Goal: Task Accomplishment & Management: Use online tool/utility

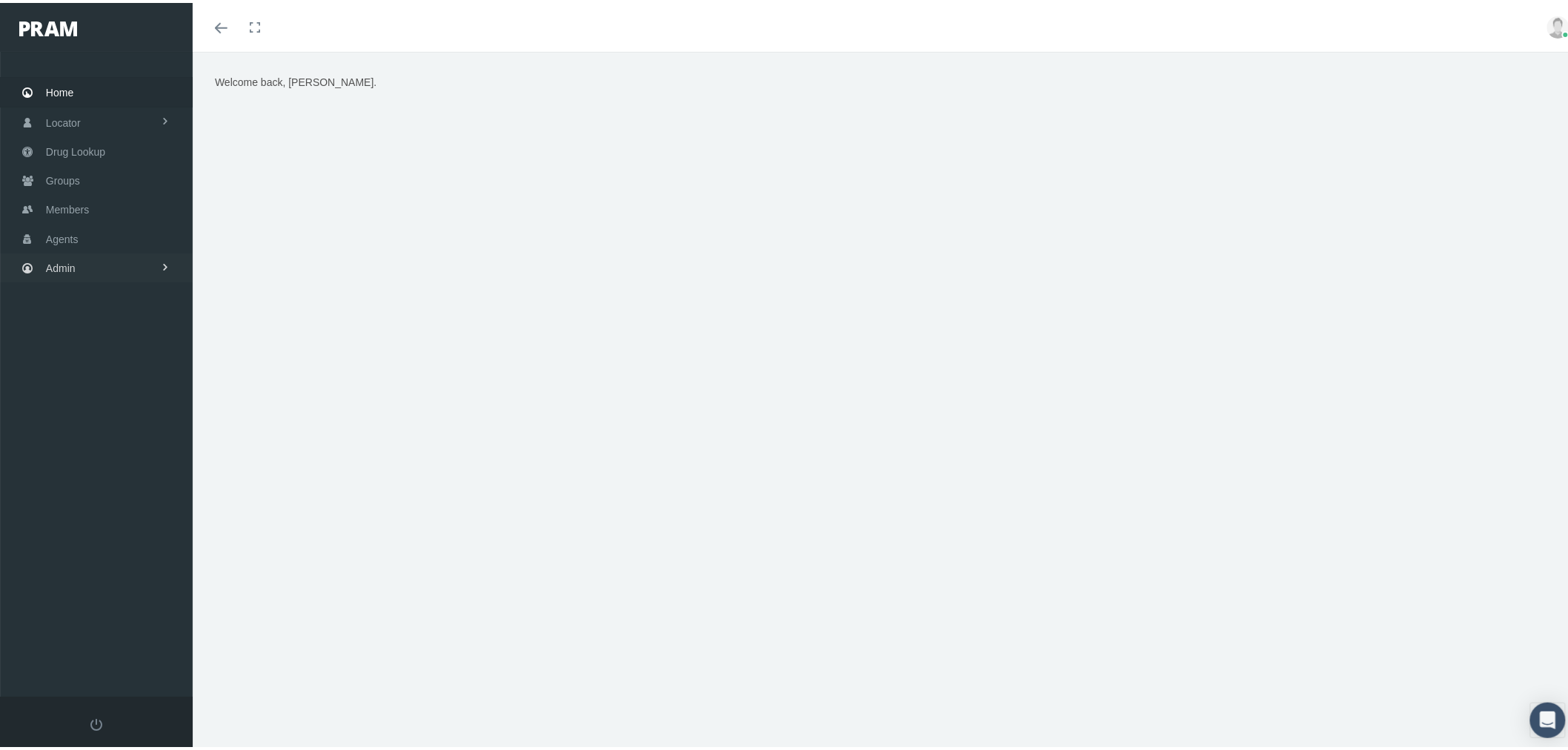
click at [141, 261] on link "Admin" at bounding box center [96, 265] width 193 height 29
click at [100, 450] on span "Companies" at bounding box center [87, 462] width 53 height 25
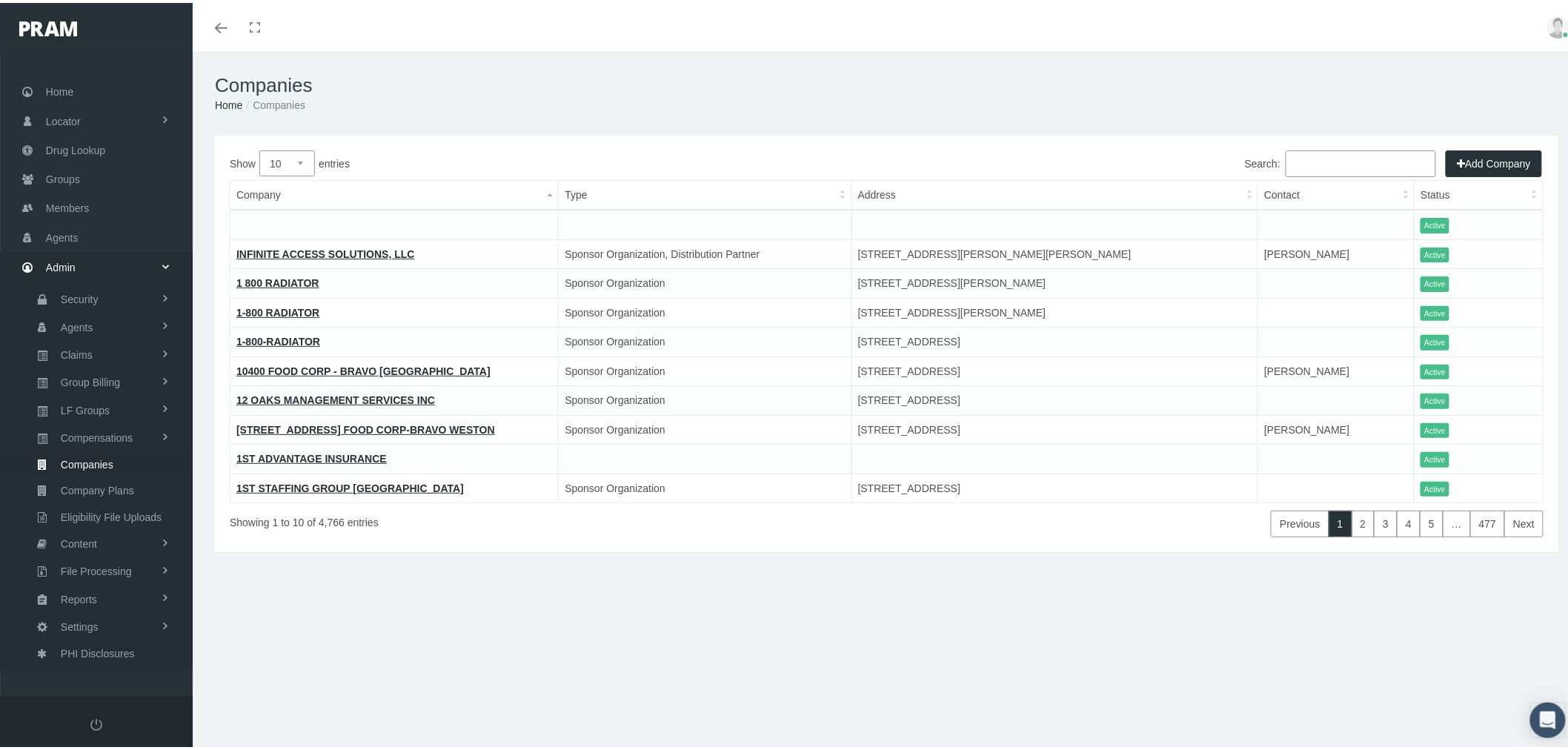
click at [1316, 164] on input "Search:" at bounding box center [1360, 161] width 150 height 26
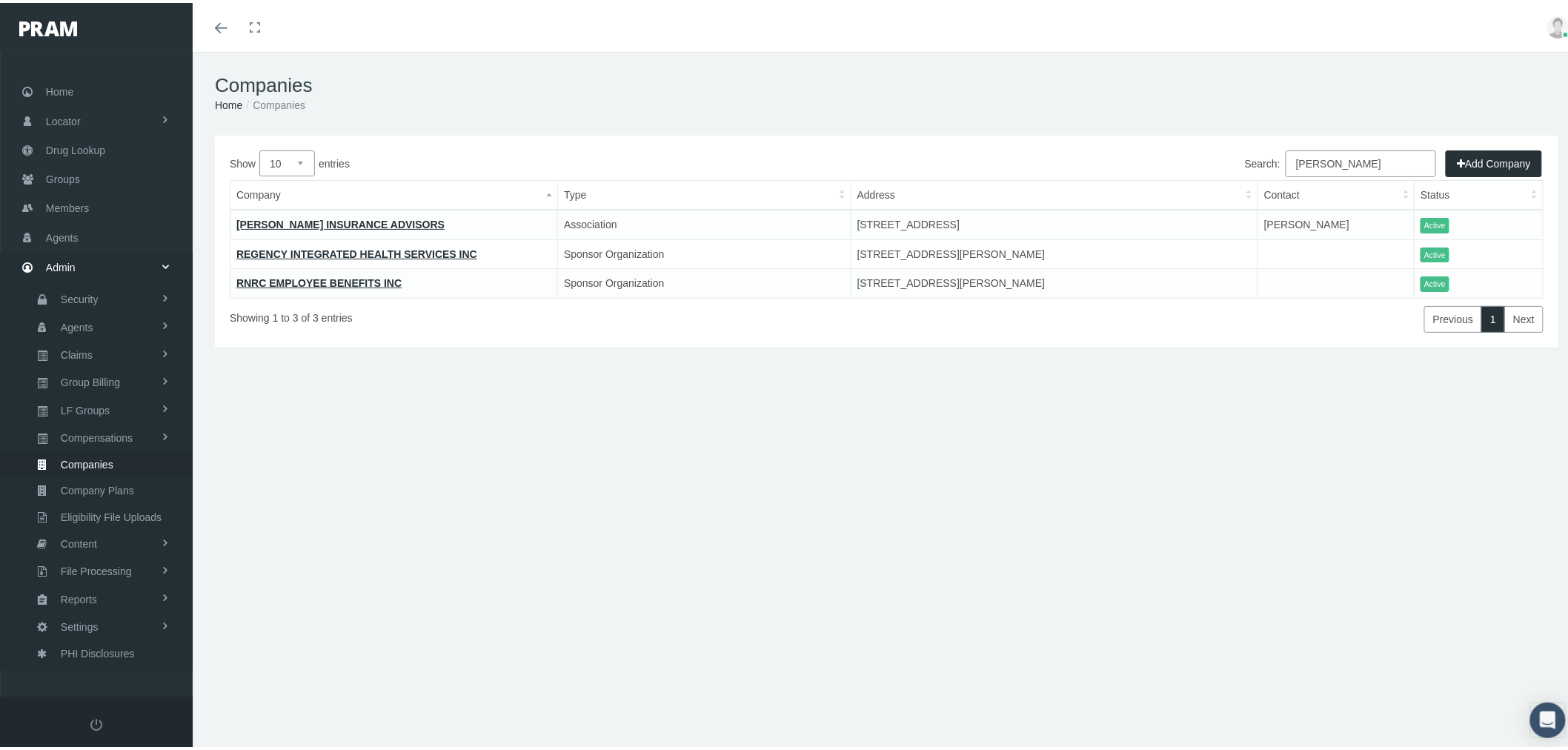
type input "goodwin"
click at [352, 218] on link "[PERSON_NAME] INSURANCE ADVISORS" at bounding box center [341, 221] width 208 height 12
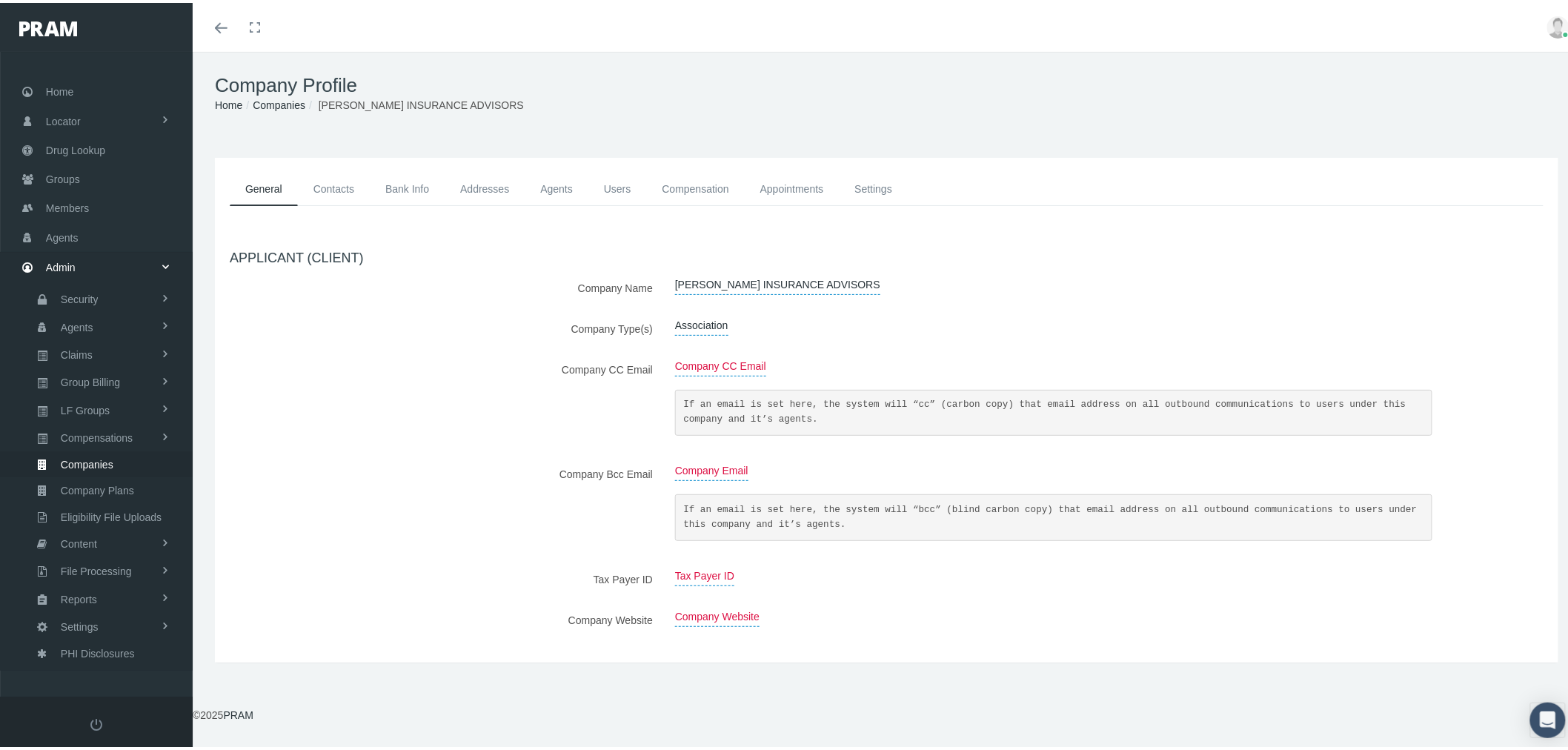
click at [706, 330] on span "Association" at bounding box center [702, 323] width 54 height 20
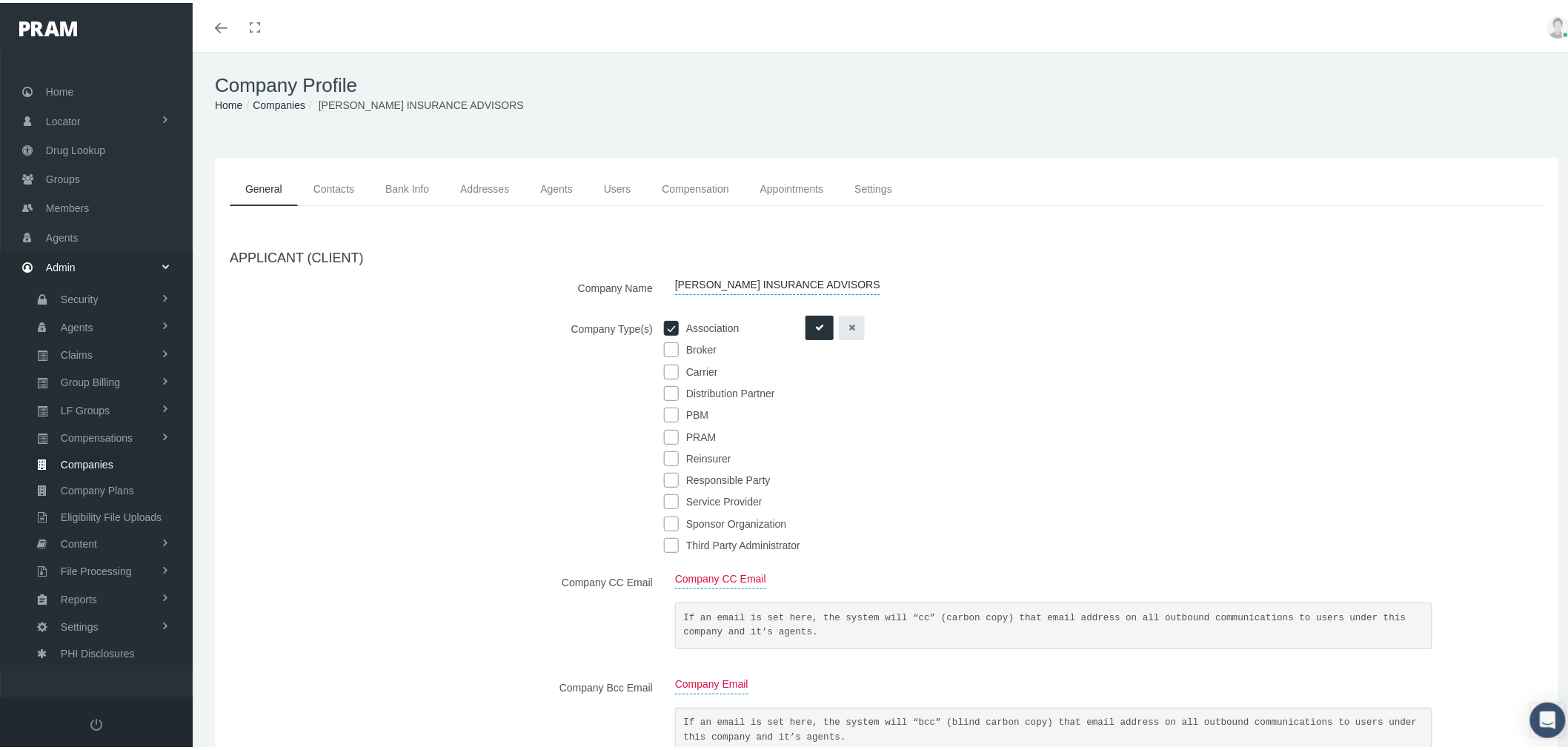
click at [694, 327] on label "Association" at bounding box center [709, 326] width 61 height 16
click at [665, 326] on input "checkbox" at bounding box center [671, 325] width 15 height 15
checkbox input "false"
click at [667, 388] on input "checkbox" at bounding box center [671, 390] width 15 height 15
checkbox input "true"
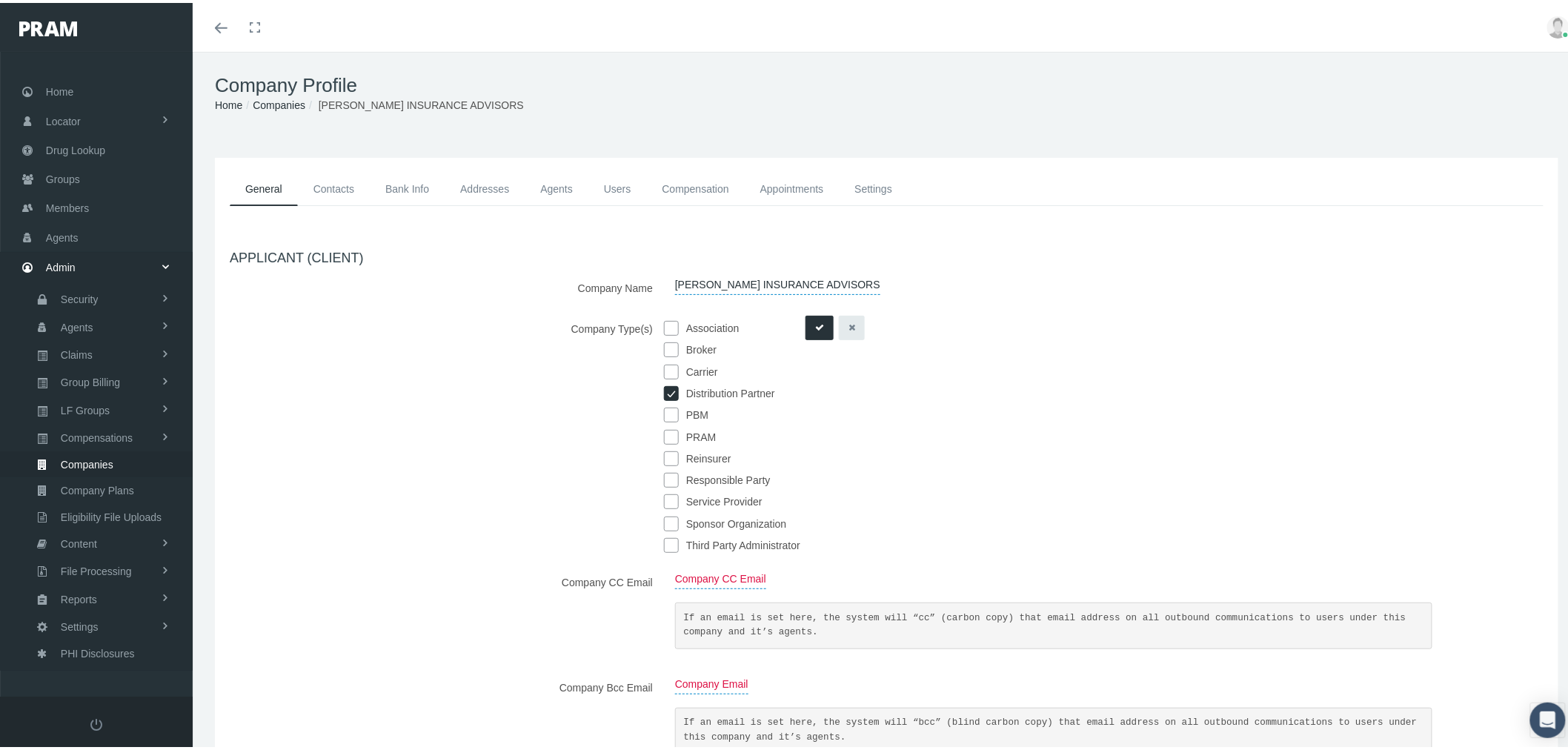
click at [670, 514] on input "checkbox" at bounding box center [671, 520] width 15 height 15
checkbox input "true"
click at [817, 330] on icon "submit" at bounding box center [819, 325] width 9 height 14
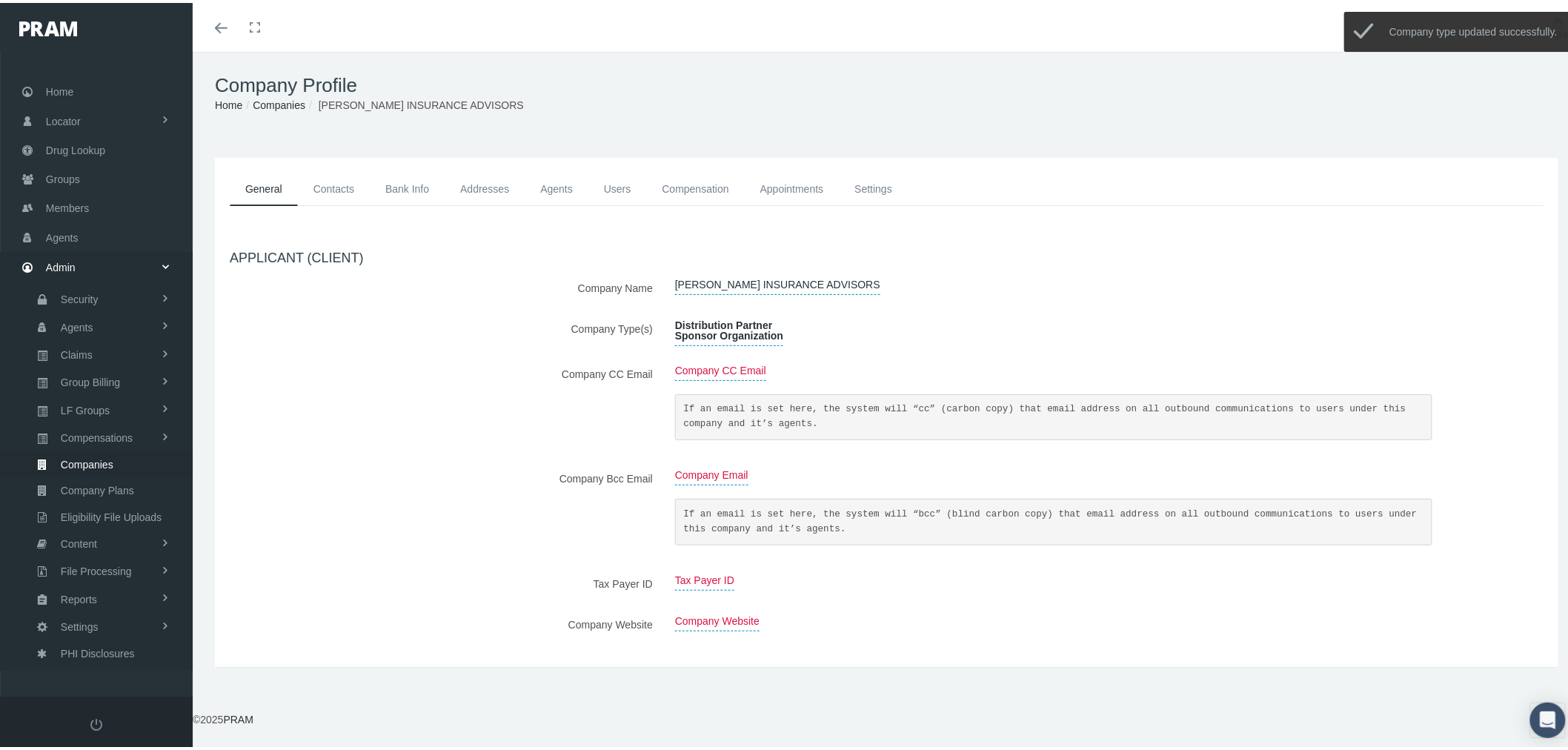
click at [277, 102] on link "Companies" at bounding box center [279, 102] width 53 height 12
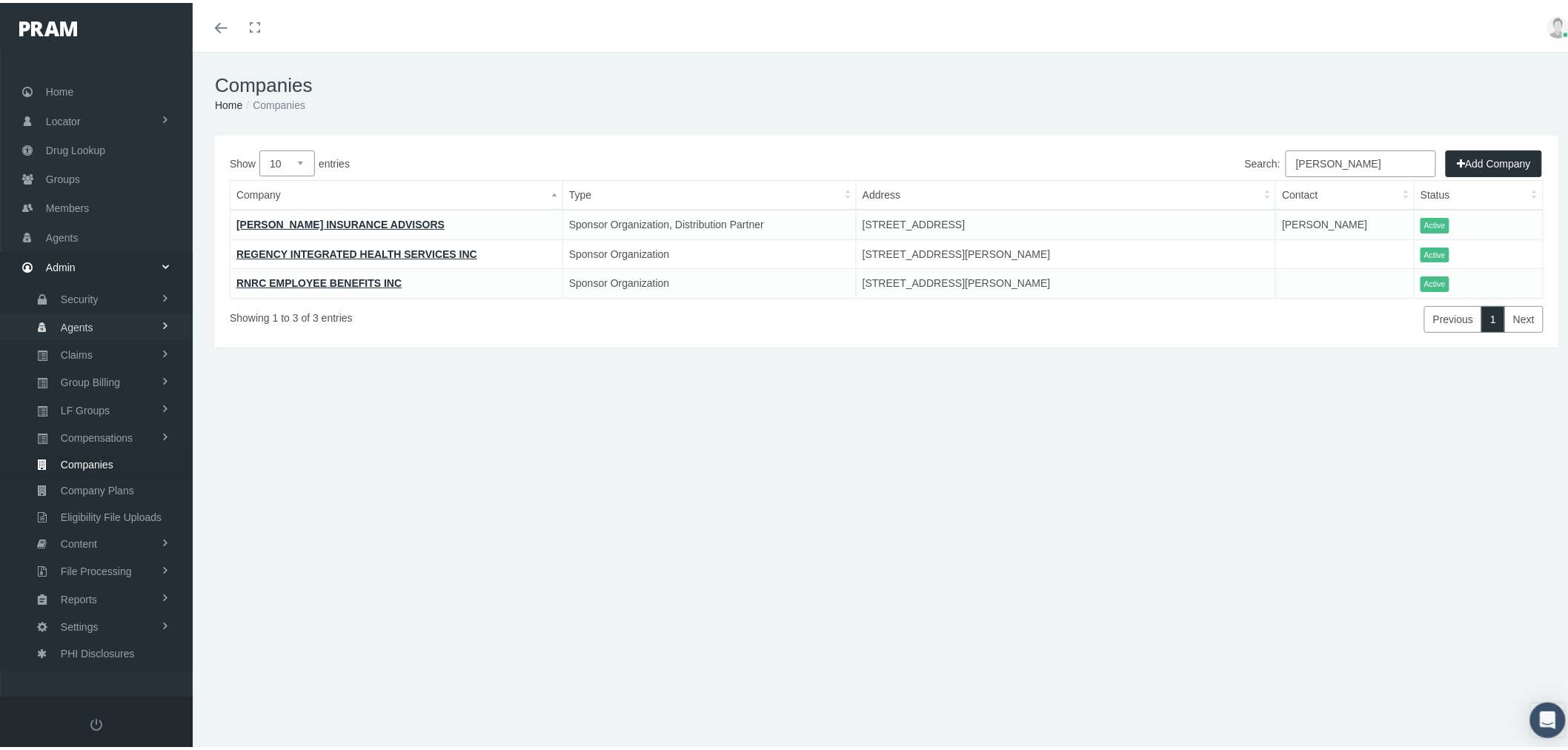
click at [110, 294] on link "Security" at bounding box center [96, 296] width 193 height 26
click at [96, 372] on span "User Lookup" at bounding box center [86, 379] width 58 height 25
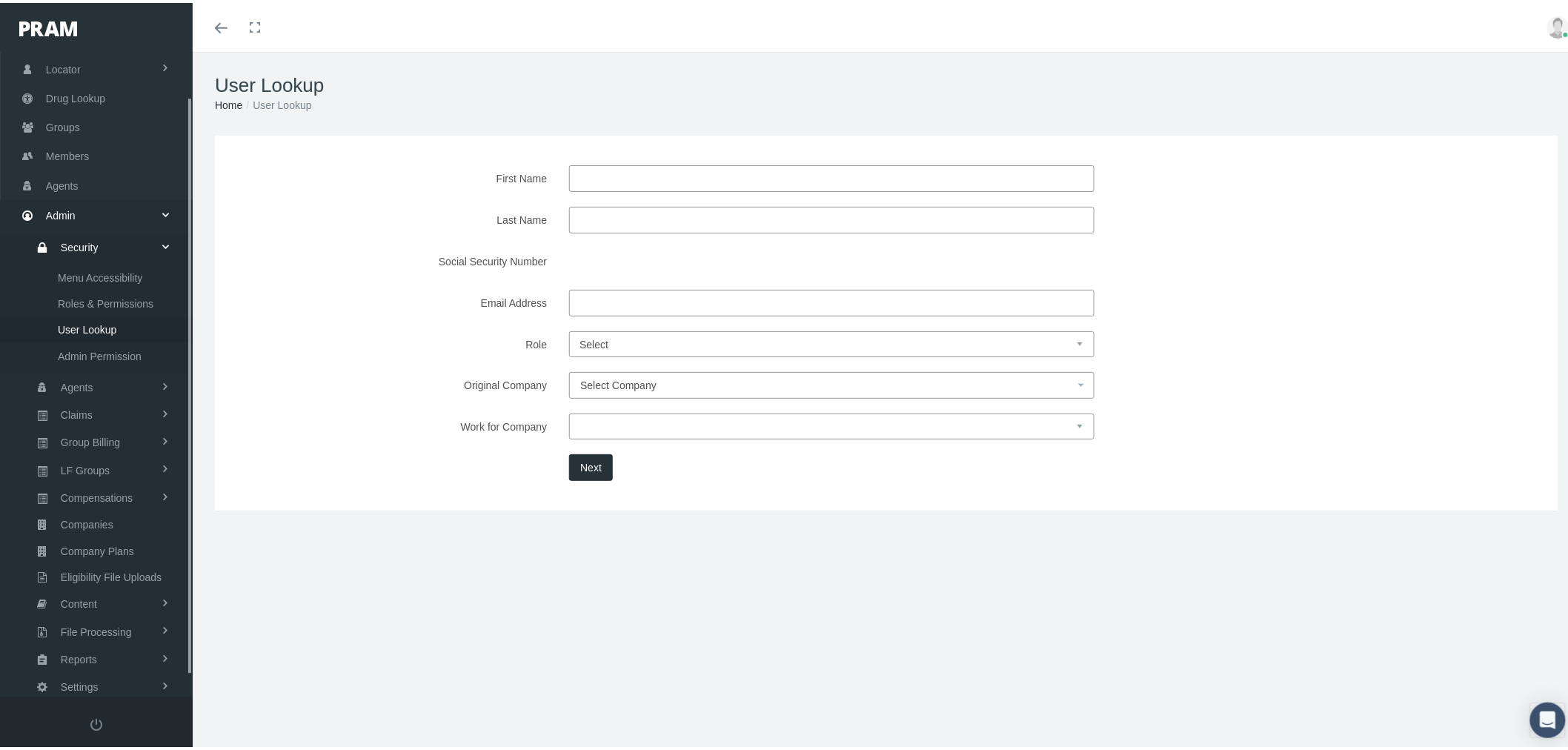
scroll to position [72, 0]
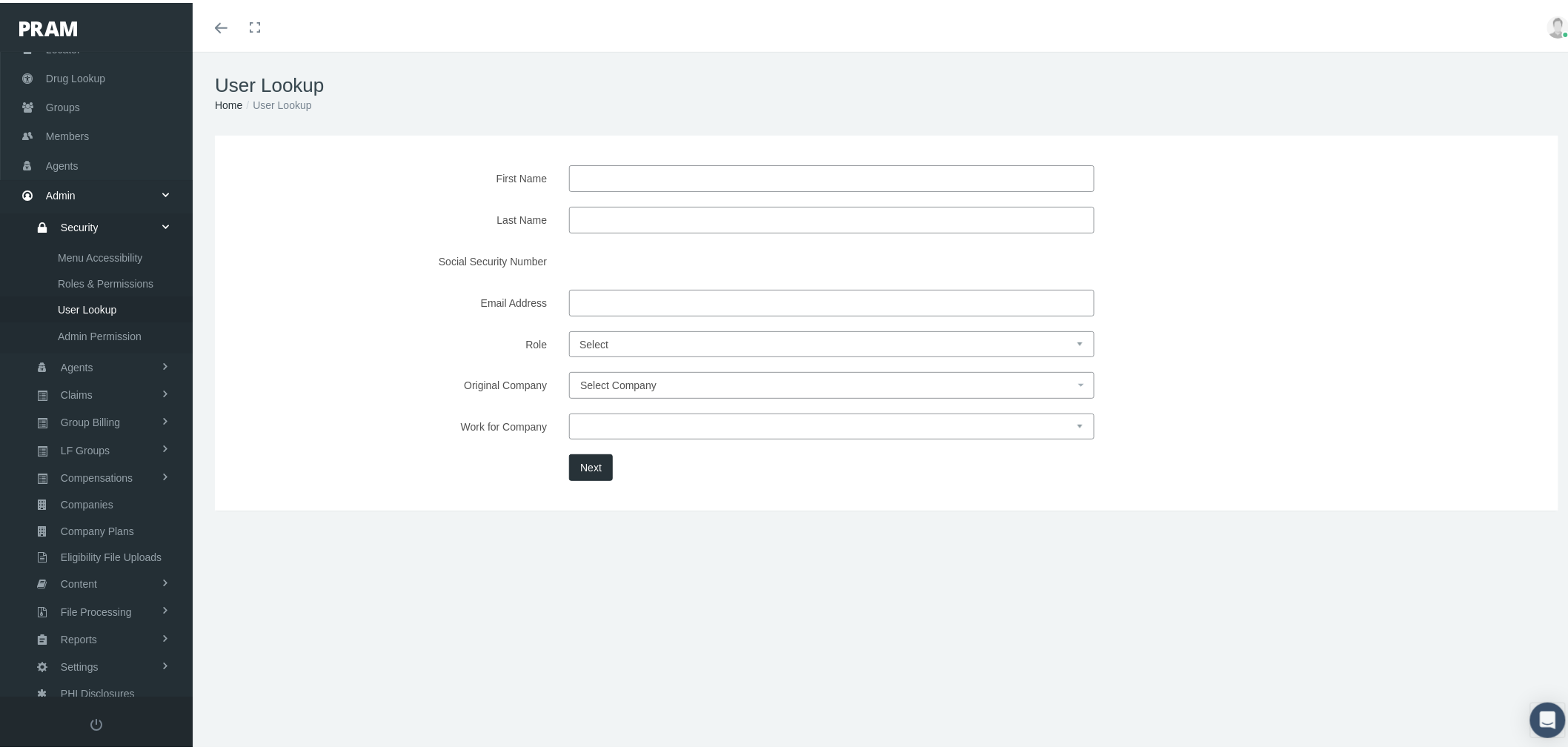
click at [650, 344] on select "Select Agent Master Admin Member Pram Admin Super Pram Admin" at bounding box center [831, 341] width 525 height 26
select select "8"
click at [569, 328] on select "Select Agent Master Admin Member Pram Admin Super Pram Admin" at bounding box center [831, 341] width 525 height 26
click at [642, 372] on span "Select Company" at bounding box center [831, 382] width 525 height 26
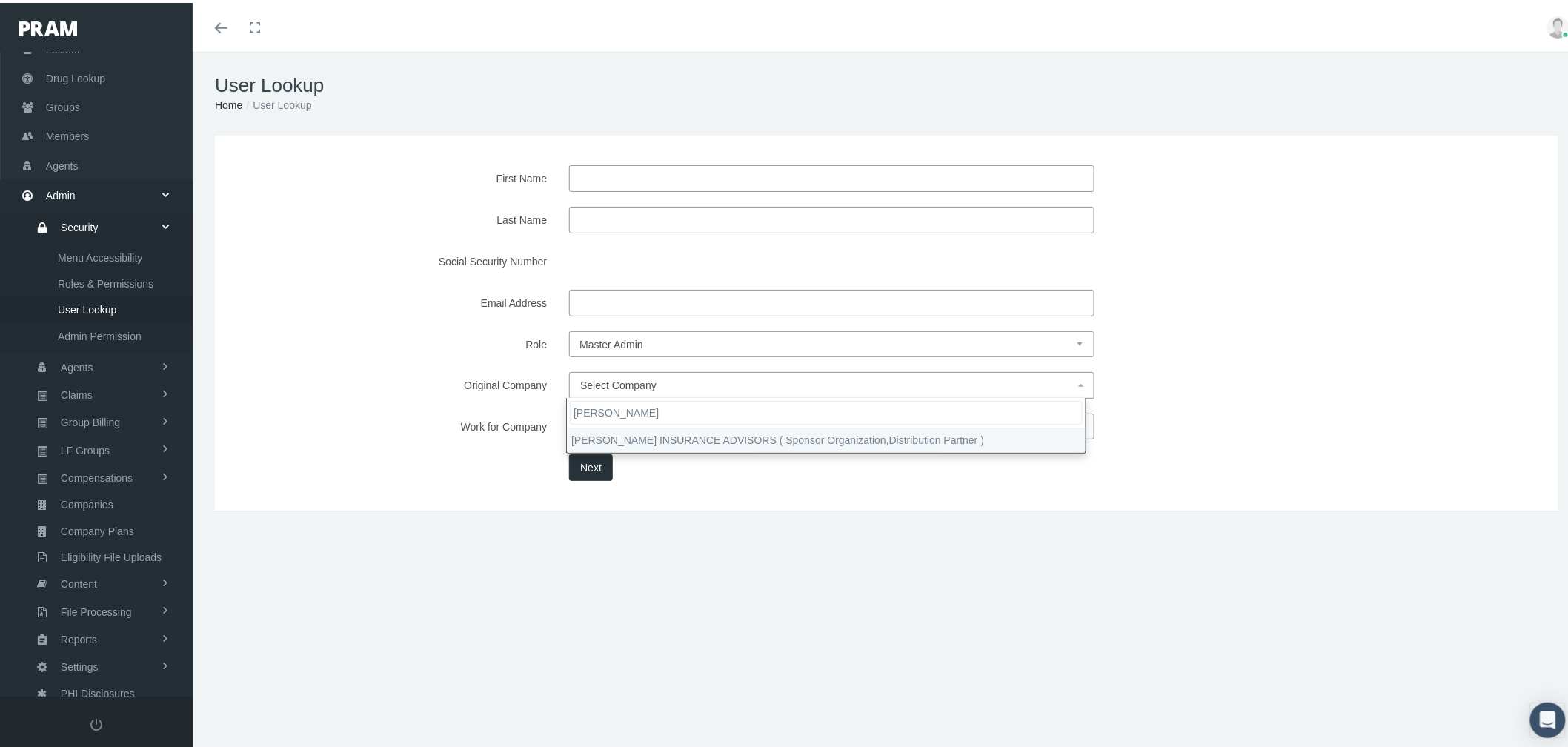
type input "goodwin"
select select "9381"
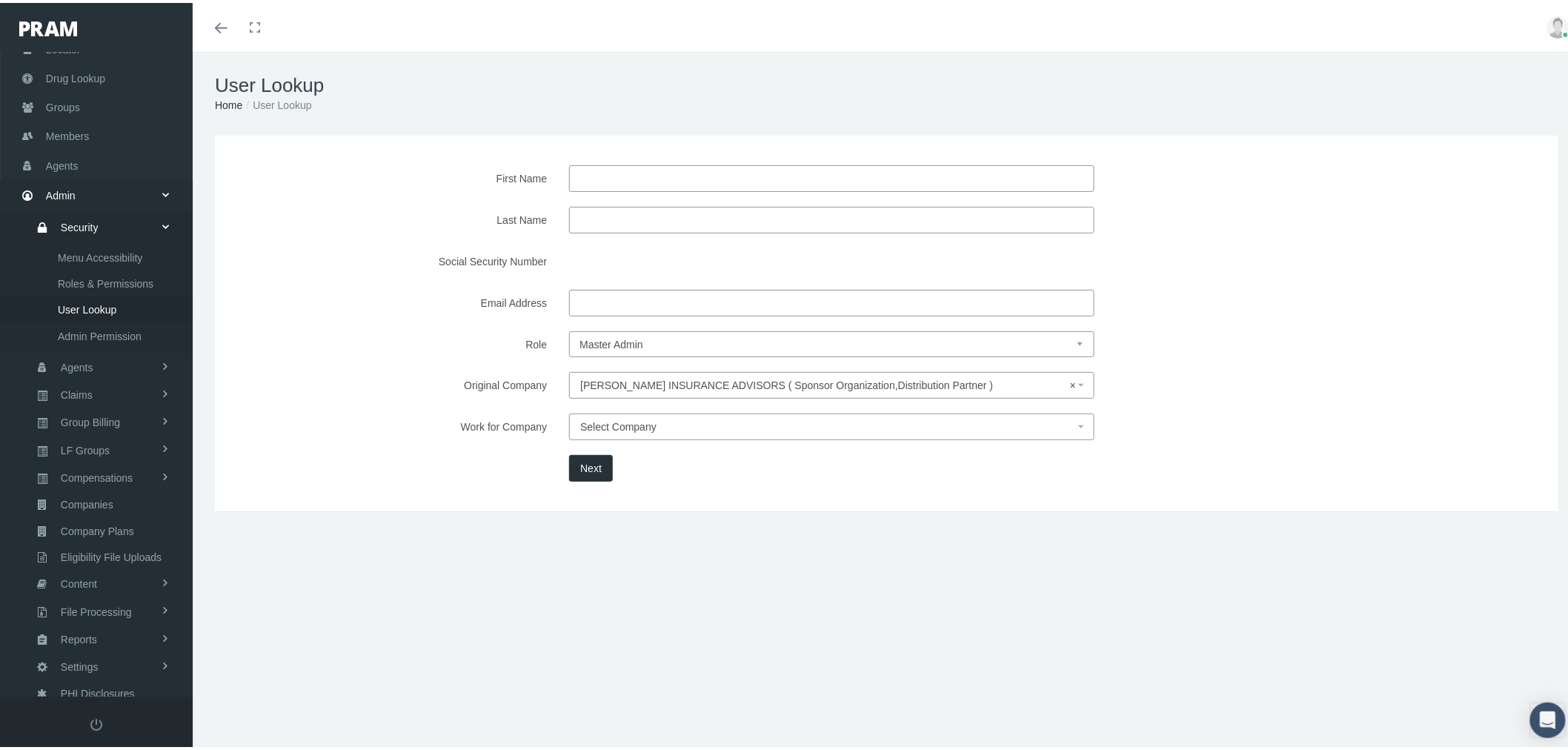
click at [597, 467] on button "Next" at bounding box center [591, 465] width 44 height 26
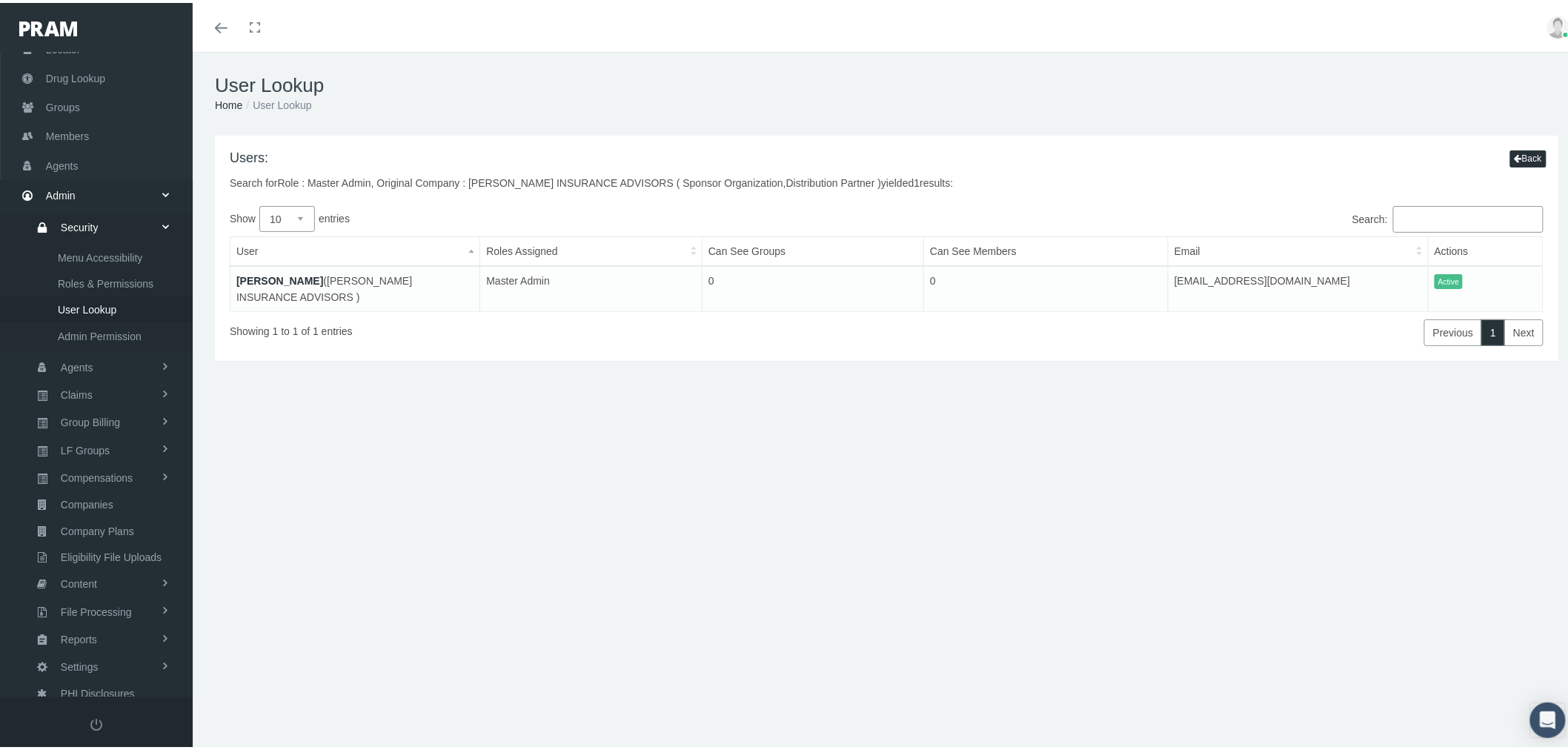
click at [285, 272] on link "Scott Goodwin" at bounding box center [279, 278] width 86 height 12
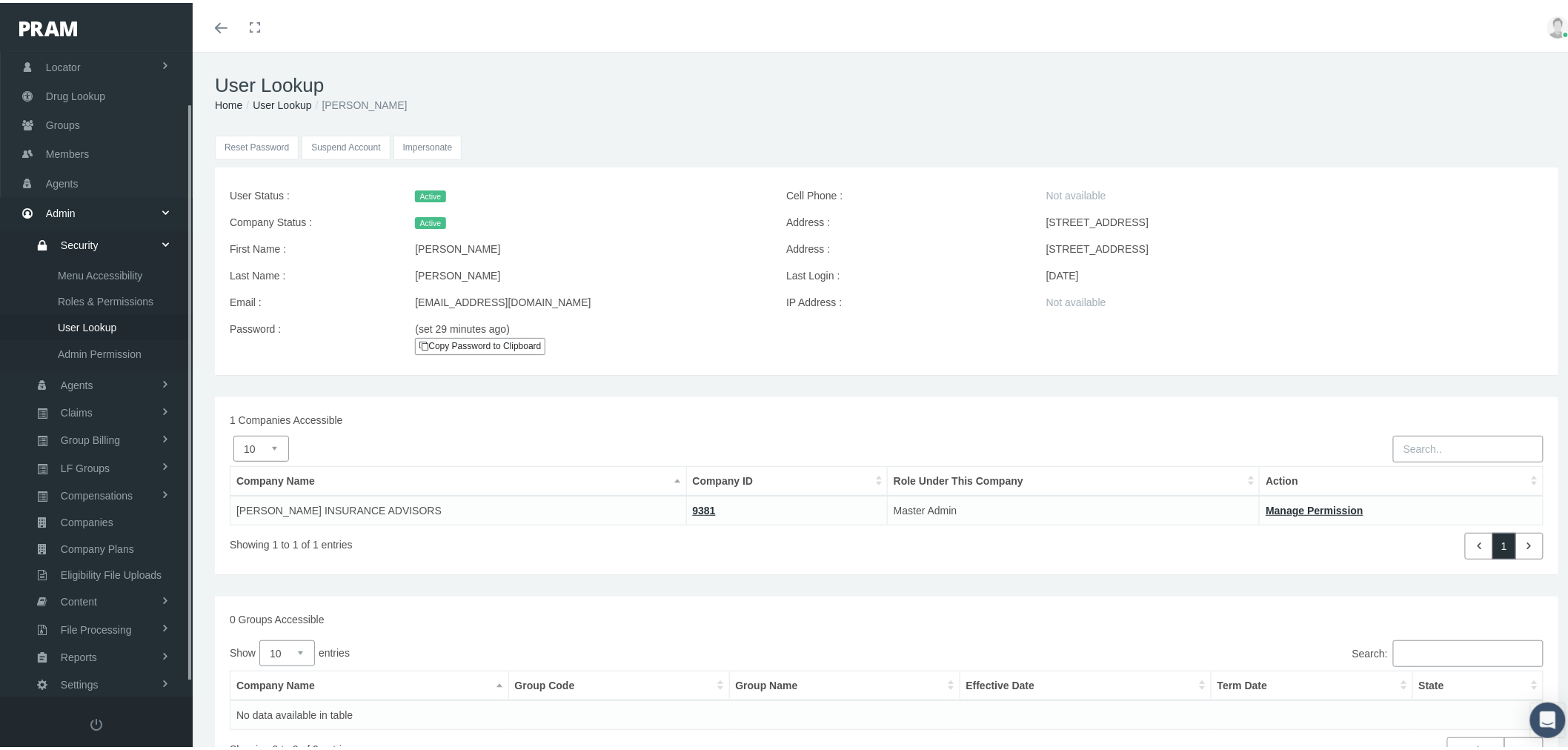
scroll to position [72, 0]
click at [419, 142] on input "Impersonate" at bounding box center [428, 145] width 69 height 24
